Goal: Information Seeking & Learning: Learn about a topic

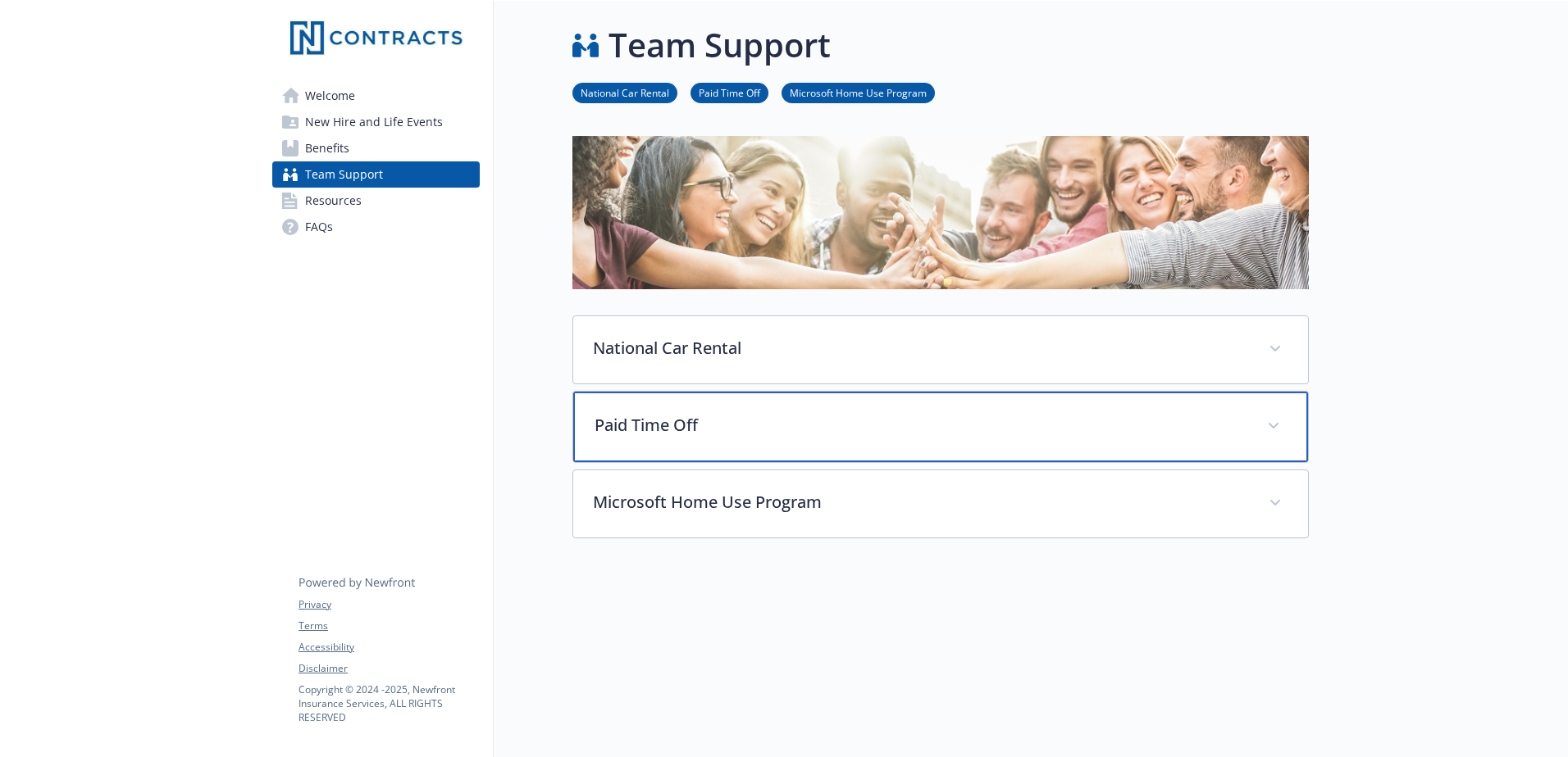
click at [821, 439] on div "Paid Time Off" at bounding box center [940, 427] width 735 height 71
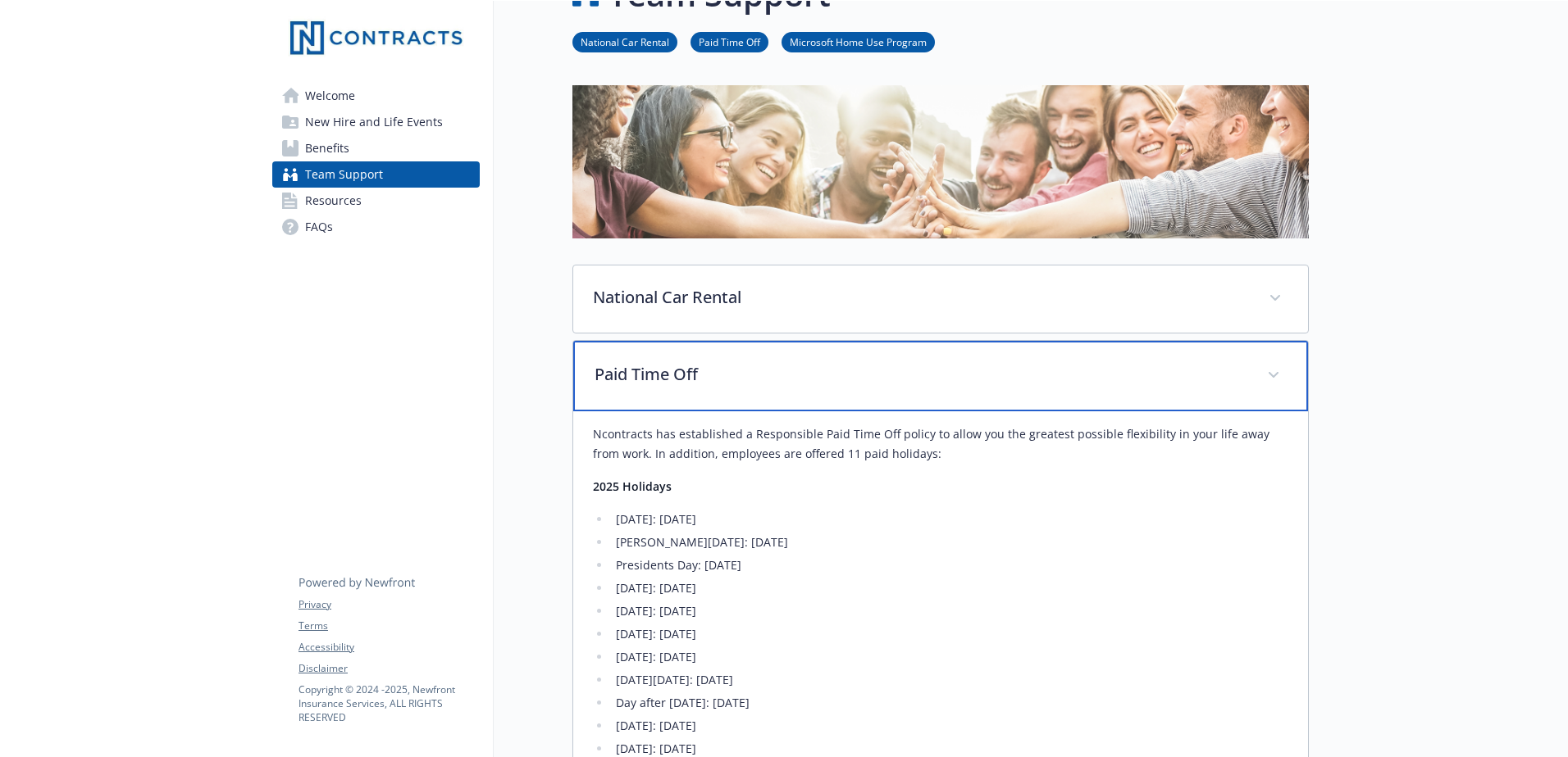
scroll to position [327, 0]
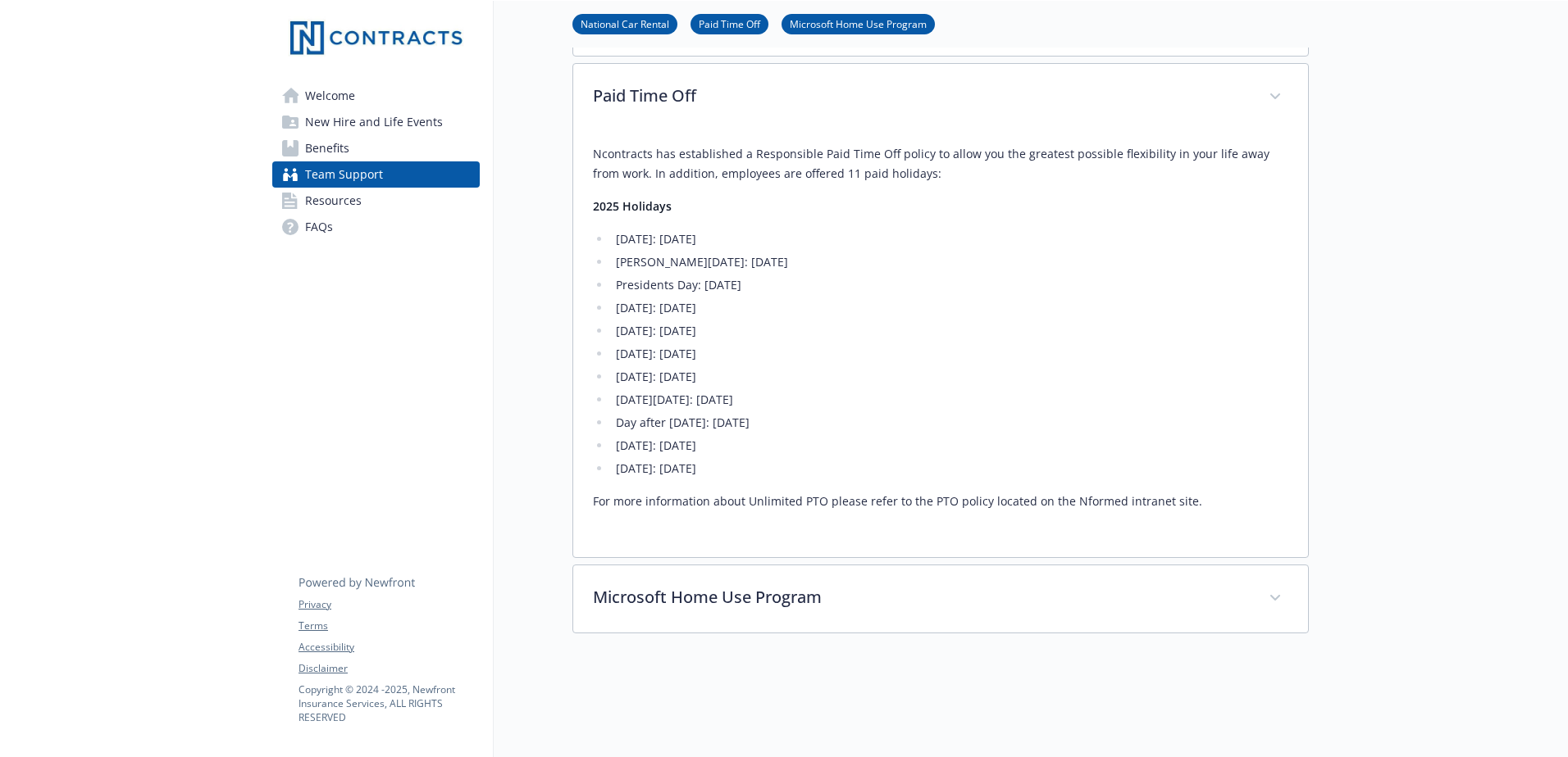
drag, startPoint x: 611, startPoint y: 430, endPoint x: 872, endPoint y: 442, distance: 261.3
click at [872, 442] on ul "[DATE]: [DATE] [PERSON_NAME][DATE]: [DATE] Presidents Day: [DATE] [DATE]: [DATE…" at bounding box center [940, 354] width 696 height 249
drag, startPoint x: 872, startPoint y: 442, endPoint x: 832, endPoint y: 464, distance: 45.7
click at [863, 477] on li "[DATE]: [DATE]" at bounding box center [949, 469] width 677 height 20
drag, startPoint x: 749, startPoint y: 436, endPoint x: 858, endPoint y: 428, distance: 109.3
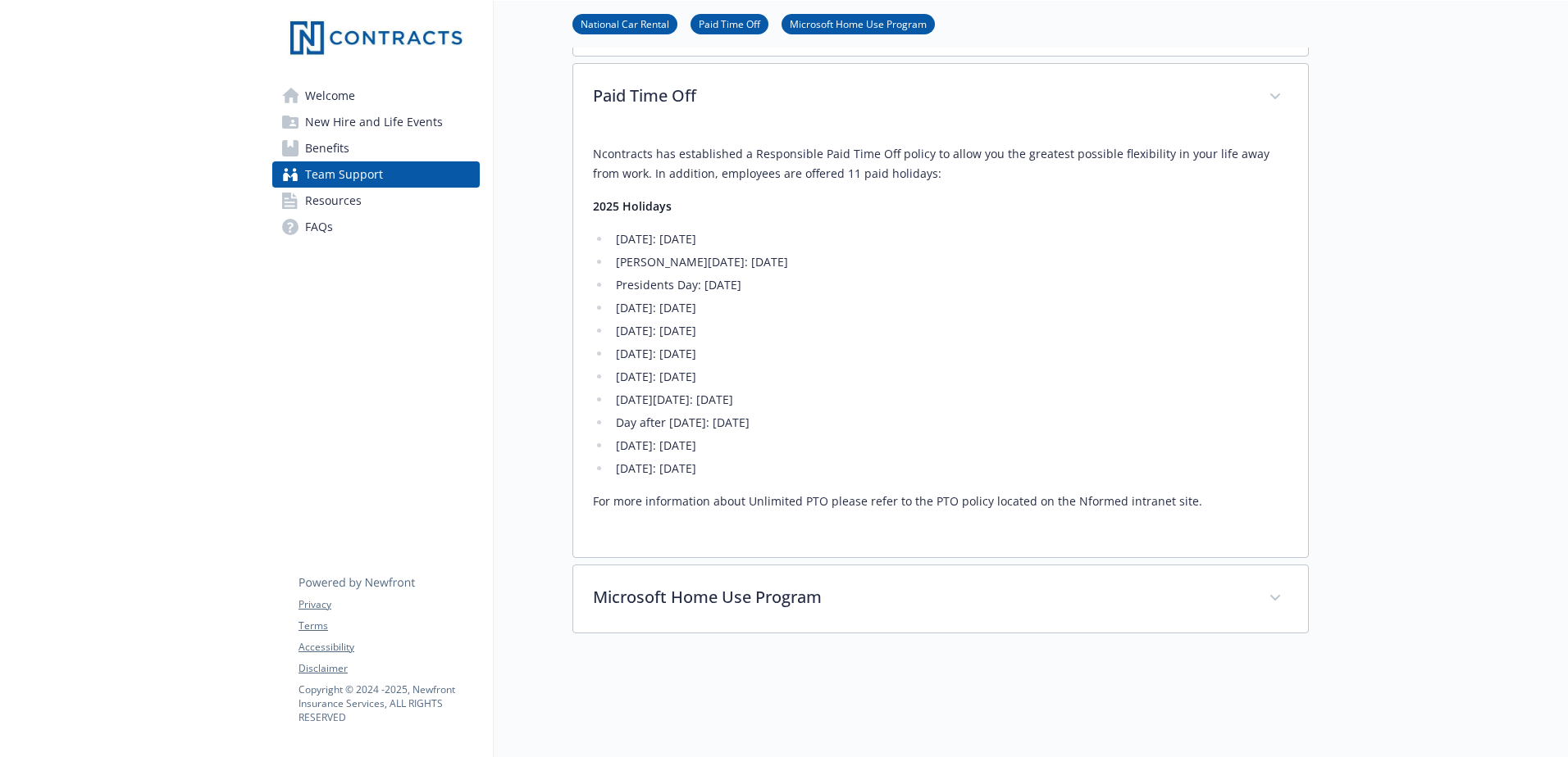
click at [858, 428] on ul "[DATE]: [DATE] [PERSON_NAME][DATE]: [DATE] Presidents Day: [DATE] [DATE]: [DATE…" at bounding box center [940, 354] width 696 height 249
drag, startPoint x: 858, startPoint y: 428, endPoint x: 841, endPoint y: 466, distance: 41.6
click at [841, 466] on li "[DATE]: [DATE]" at bounding box center [949, 469] width 677 height 20
drag, startPoint x: 739, startPoint y: 451, endPoint x: 806, endPoint y: 476, distance: 71.5
click at [806, 476] on ul "[DATE]: [DATE] [PERSON_NAME][DATE]: [DATE] Presidents Day: [DATE] [DATE]: [DATE…" at bounding box center [940, 354] width 696 height 249
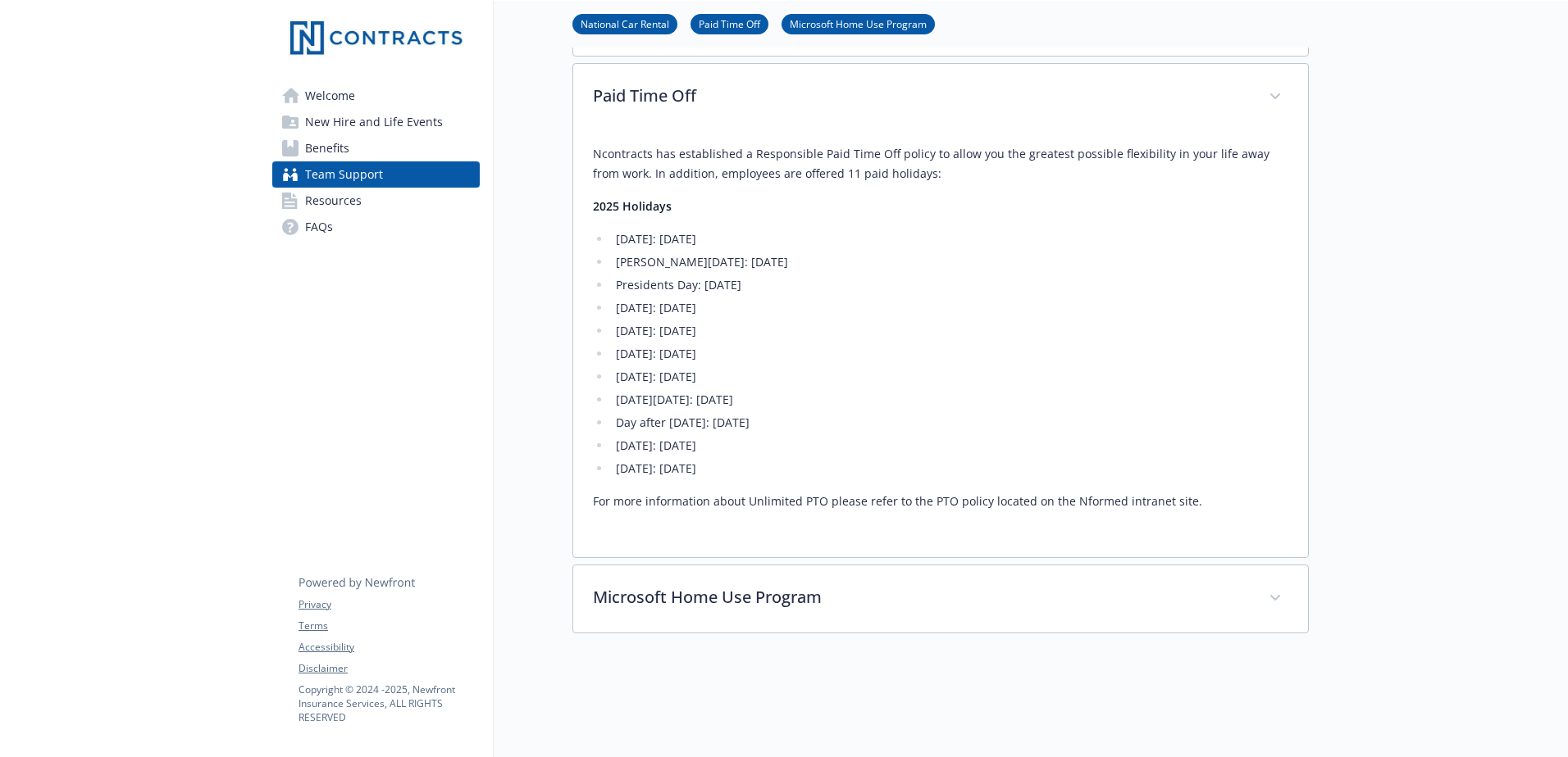
drag, startPoint x: 806, startPoint y: 476, endPoint x: 803, endPoint y: 495, distance: 19.2
click at [803, 495] on p "For more information about Unlimited PTO please refer to the PTO policy located…" at bounding box center [940, 502] width 696 height 20
drag, startPoint x: 621, startPoint y: 418, endPoint x: 877, endPoint y: 430, distance: 256.3
click at [877, 430] on li "Day after [DATE]: [DATE]" at bounding box center [949, 423] width 677 height 20
drag, startPoint x: 877, startPoint y: 430, endPoint x: 784, endPoint y: 483, distance: 107.0
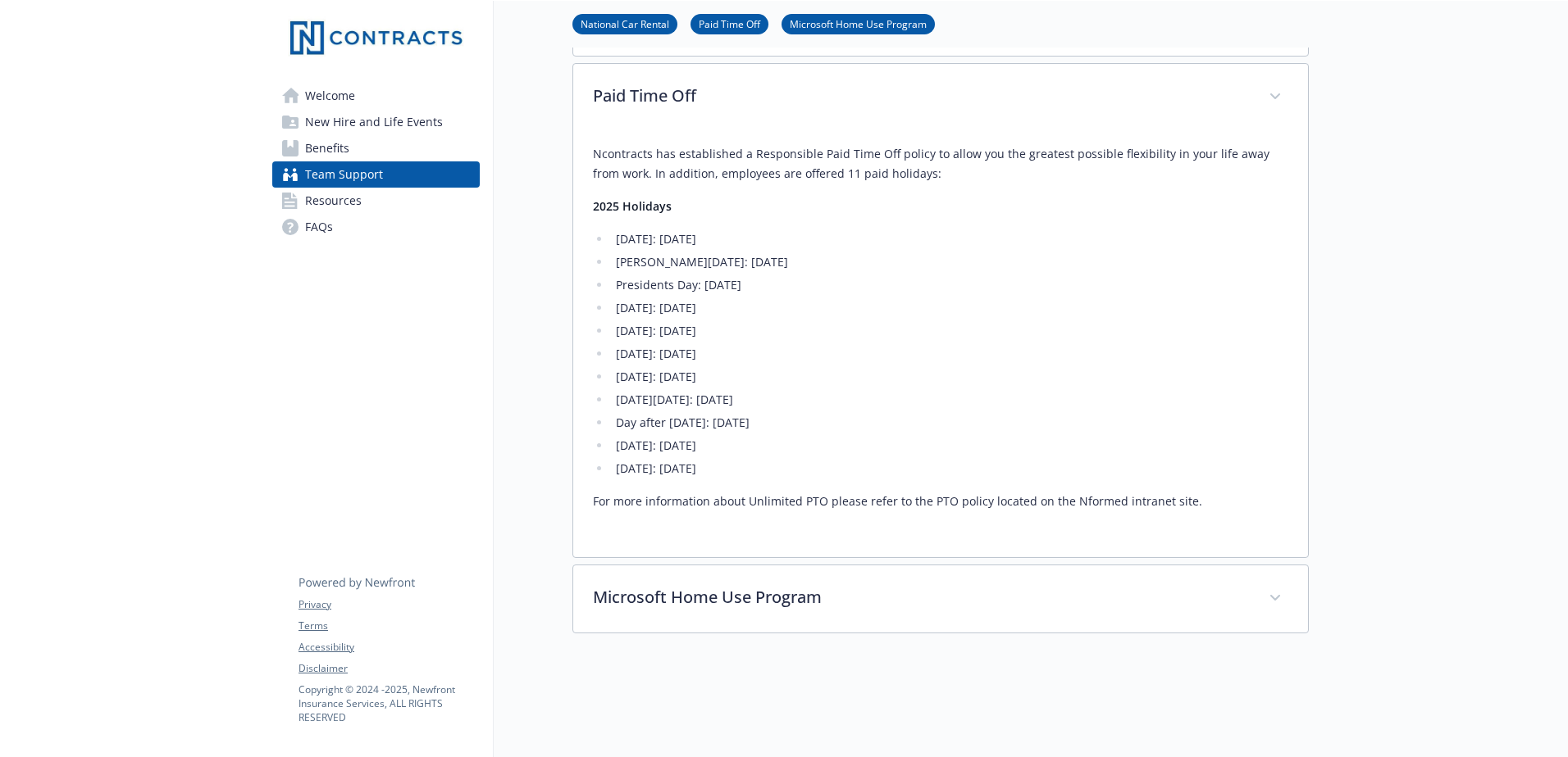
click at [784, 486] on div "Ncontracts has established a Responsible Paid Time Off policy to allow you the …" at bounding box center [940, 327] width 696 height 367
drag, startPoint x: 774, startPoint y: 446, endPoint x: 610, endPoint y: 450, distance: 164.0
click at [610, 450] on ul "[DATE]: [DATE] [PERSON_NAME][DATE]: [DATE] Presidents Day: [DATE] [DATE]: [DATE…" at bounding box center [940, 354] width 696 height 249
drag, startPoint x: 610, startPoint y: 450, endPoint x: 623, endPoint y: 474, distance: 27.3
click at [623, 474] on li "[DATE]: [DATE]" at bounding box center [949, 469] width 677 height 20
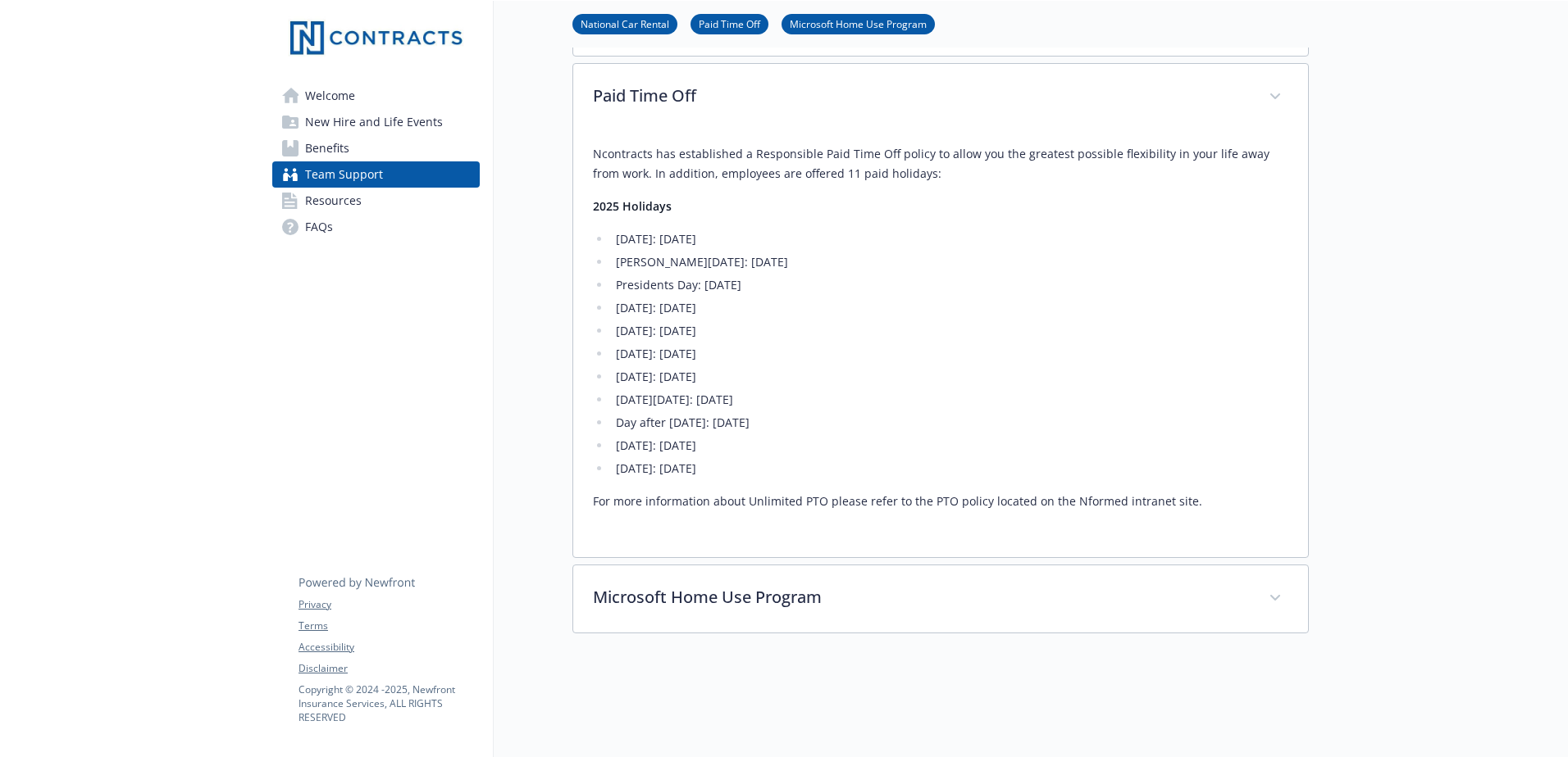
drag, startPoint x: 616, startPoint y: 469, endPoint x: 839, endPoint y: 471, distance: 223.0
click at [839, 471] on li "[DATE]: [DATE]" at bounding box center [949, 469] width 677 height 20
drag, startPoint x: 839, startPoint y: 471, endPoint x: 773, endPoint y: 536, distance: 92.6
click at [773, 536] on div "Ncontracts has established a Responsible Paid Time Off policy to allow you the …" at bounding box center [940, 334] width 696 height 406
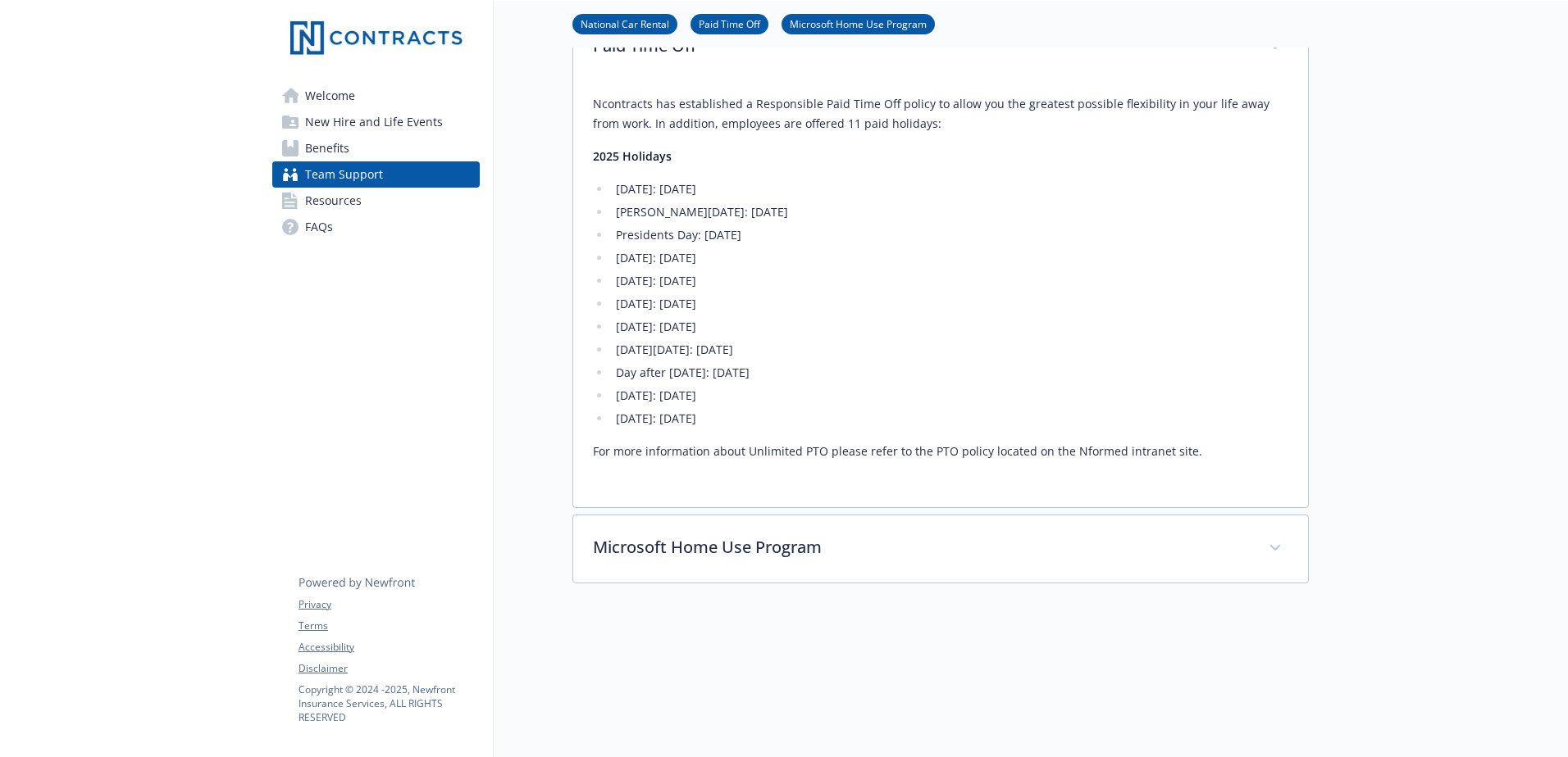
scroll to position [375, 0]
drag, startPoint x: 621, startPoint y: 374, endPoint x: 835, endPoint y: 372, distance: 214.0
click at [835, 372] on li "Day after [DATE]: [DATE]" at bounding box center [949, 375] width 677 height 20
click at [283, 490] on div "Welcome New Hire and Life Events Benefits Team Support Resources FAQs Privacy T…" at bounding box center [376, 267] width 235 height 1284
